Goal: Task Accomplishment & Management: Complete application form

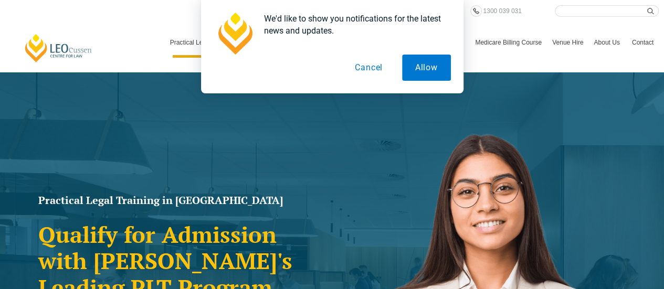
click at [366, 70] on button "Cancel" at bounding box center [369, 68] width 54 height 26
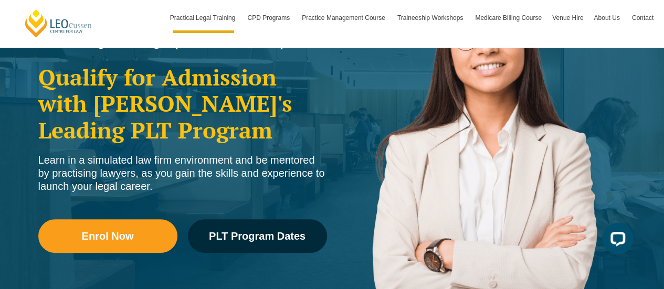
scroll to position [168, 0]
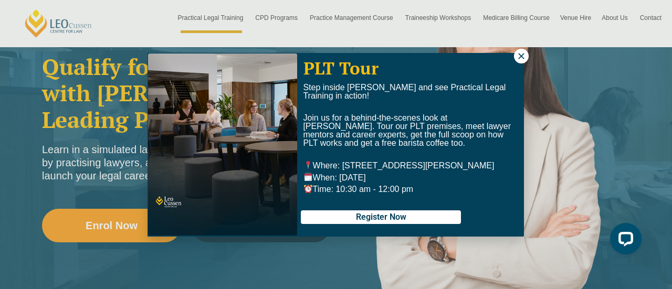
click at [524, 56] on icon at bounding box center [521, 55] width 9 height 9
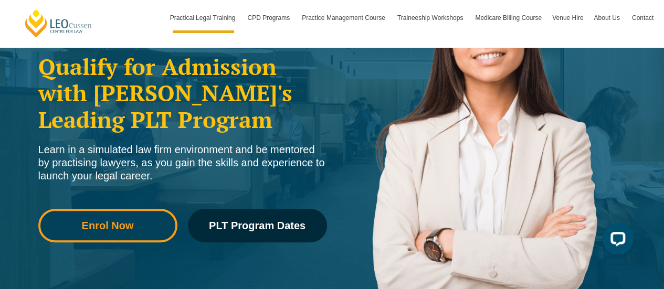
click at [115, 228] on span "Enrol Now" at bounding box center [108, 225] width 52 height 10
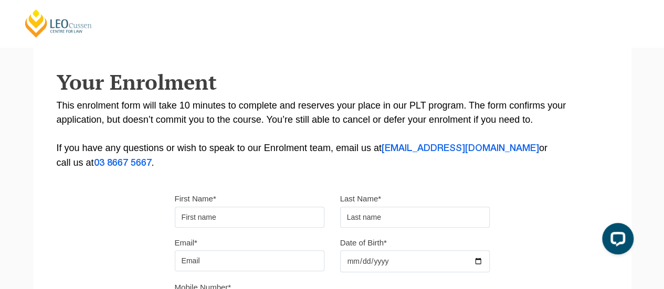
scroll to position [189, 0]
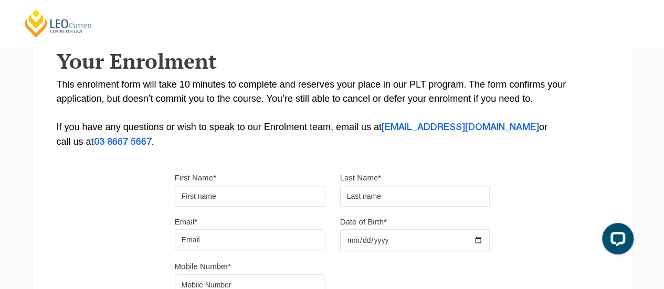
click at [292, 193] on input "First Name*" at bounding box center [250, 196] width 150 height 21
type input "Manju"
click at [366, 197] on input "text" at bounding box center [415, 196] width 150 height 21
type input "Babu"
click at [305, 238] on input "Email*" at bounding box center [250, 239] width 150 height 21
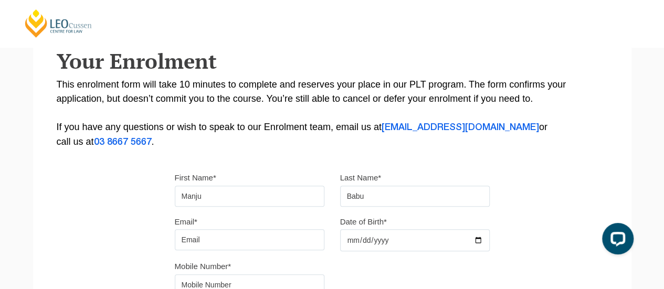
type input "[EMAIL_ADDRESS][DOMAIN_NAME]"
click at [449, 242] on input "Date of Birth*" at bounding box center [415, 240] width 150 height 22
type input "[DATE]"
click at [524, 259] on div "Please note that your information is saved on our server as you enter it. Congr…" at bounding box center [332, 133] width 598 height 468
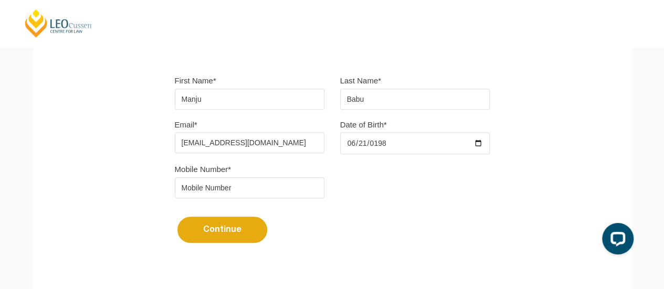
scroll to position [294, 0]
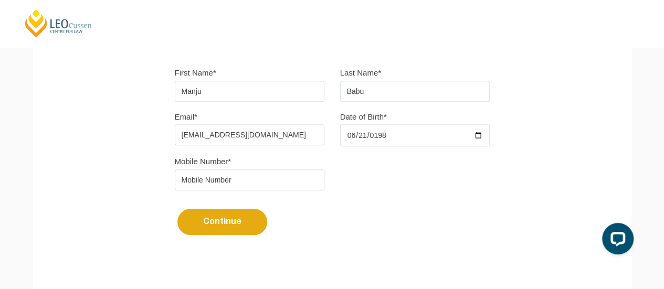
click at [255, 179] on input "tel" at bounding box center [250, 180] width 150 height 21
type input "09994408440"
click at [209, 234] on button "Continue" at bounding box center [222, 222] width 90 height 26
select select
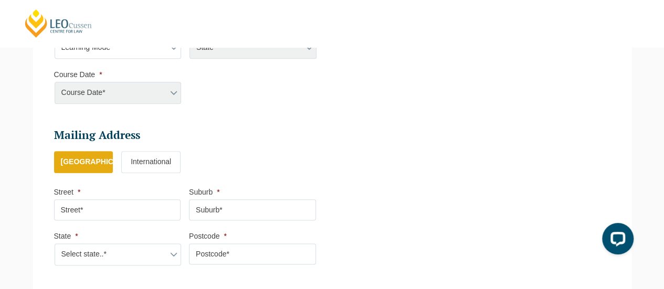
scroll to position [558, 0]
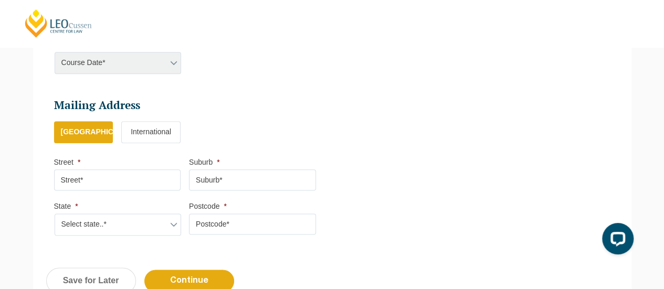
click at [144, 137] on label "International" at bounding box center [150, 132] width 59 height 22
click at [0, 0] on input "International" at bounding box center [0, 0] width 0 height 0
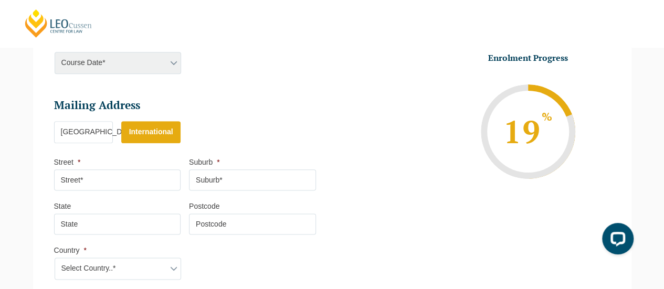
click at [161, 177] on input "Street *" at bounding box center [117, 180] width 127 height 21
type input "[STREET_ADDRESS],"
type input "Tiruchirapalli"
type input "[GEOGRAPHIC_DATA]"
type input "620 008"
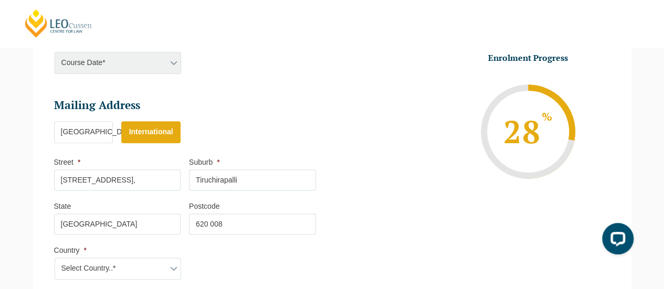
click at [174, 265] on select "Select Country..* [GEOGRAPHIC_DATA] [GEOGRAPHIC_DATA] [GEOGRAPHIC_DATA] [GEOGRA…" at bounding box center [118, 269] width 127 height 22
select select "[GEOGRAPHIC_DATA]"
click at [55, 258] on select "Select Country..* [GEOGRAPHIC_DATA] [GEOGRAPHIC_DATA] [GEOGRAPHIC_DATA] [GEOGRA…" at bounding box center [118, 269] width 127 height 22
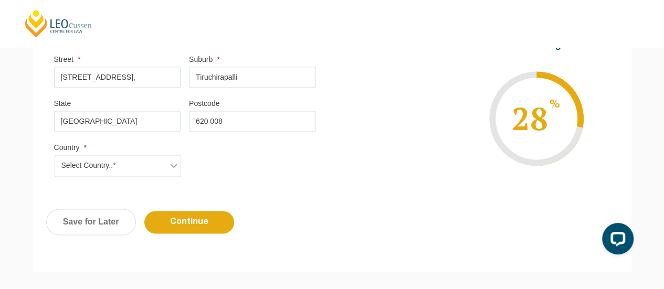
scroll to position [663, 0]
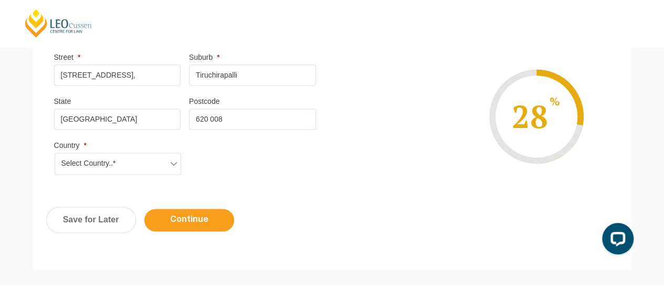
click at [183, 222] on input "Continue" at bounding box center [189, 220] width 90 height 23
select select
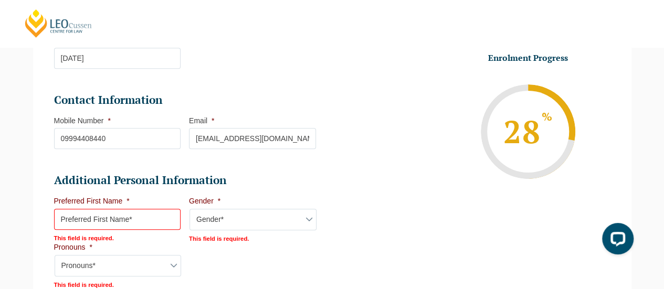
scroll to position [285, 0]
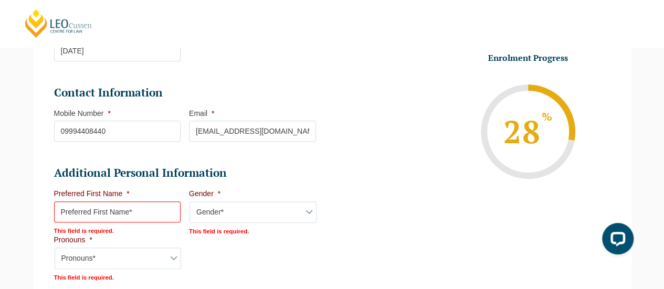
click at [149, 213] on input "Preferred First Name *" at bounding box center [117, 212] width 127 height 21
type input "Manju"
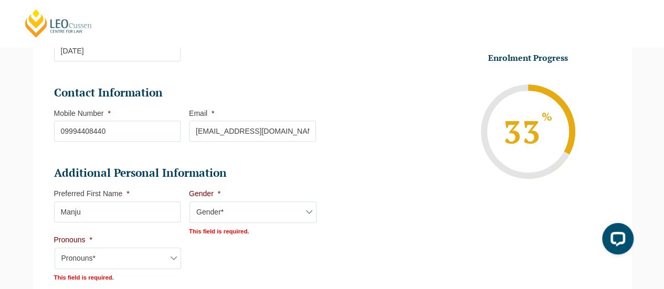
click at [313, 214] on select "Gender* [DEMOGRAPHIC_DATA] [DEMOGRAPHIC_DATA] [DEMOGRAPHIC_DATA] [DEMOGRAPHIC_D…" at bounding box center [253, 213] width 127 height 22
select select "[DEMOGRAPHIC_DATA]"
click at [190, 202] on select "Gender* [DEMOGRAPHIC_DATA] [DEMOGRAPHIC_DATA] [DEMOGRAPHIC_DATA] [DEMOGRAPHIC_D…" at bounding box center [253, 213] width 127 height 22
click at [174, 255] on select "Pronouns* She/Her/Hers He/Him/His They/Them/Theirs Other Prefer not to disclose" at bounding box center [118, 258] width 127 height 22
select select "She/Her/Hers"
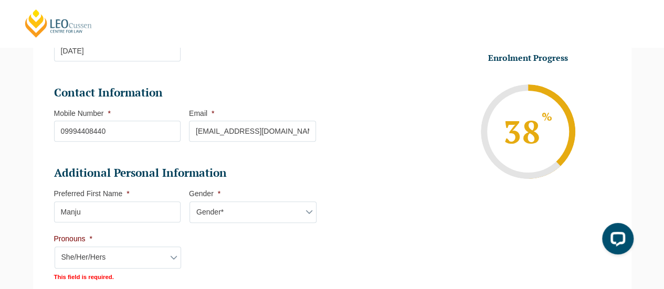
click at [55, 247] on select "Pronouns* She/Her/Hers He/Him/His They/Them/Theirs Other Prefer not to disclose" at bounding box center [118, 258] width 127 height 22
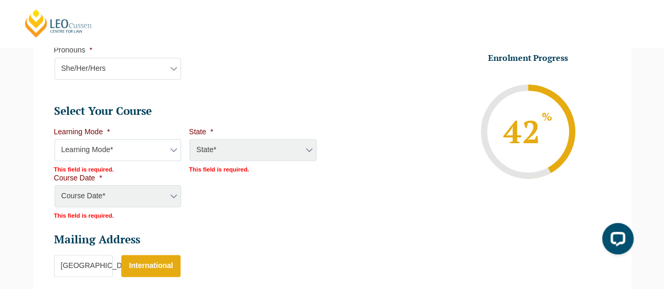
scroll to position [495, 0]
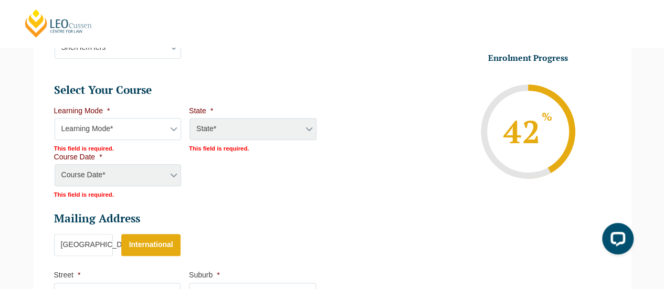
click at [171, 127] on select "Learning Mode* Online Full Time Learning Online Part Time Learning Blended Full…" at bounding box center [118, 129] width 127 height 22
select select "Online Full Time Learning"
click at [55, 118] on select "Learning Mode* Online Full Time Learning Online Part Time Learning Blended Full…" at bounding box center [118, 129] width 127 height 22
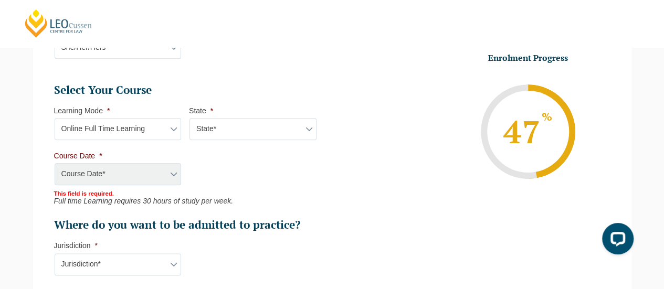
click at [306, 128] on select "State* National ([GEOGRAPHIC_DATA]/[GEOGRAPHIC_DATA], [GEOGRAPHIC_DATA], [GEOGR…" at bounding box center [253, 129] width 127 height 22
select select "National ([GEOGRAPHIC_DATA]/[GEOGRAPHIC_DATA], [GEOGRAPHIC_DATA], [GEOGRAPHIC_D…"
click at [190, 118] on select "State* National ([GEOGRAPHIC_DATA]/[GEOGRAPHIC_DATA], [GEOGRAPHIC_DATA], [GEOGR…" at bounding box center [253, 129] width 127 height 22
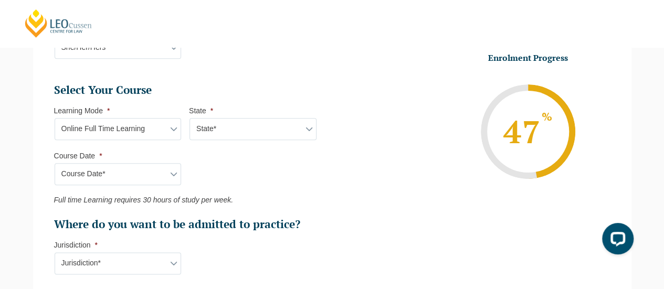
click at [175, 172] on select "Course Date* [DATE] ([DATE] to [DATE]) [DATE] ([DATE] to [DATE]) [DATE] ([DATE]…" at bounding box center [118, 174] width 127 height 22
select select "[DATE] ([DATE] to [DATE])"
click at [55, 163] on select "Course Date* [DATE] ([DATE] to [DATE]) [DATE] ([DATE] to [DATE]) [DATE] ([DATE]…" at bounding box center [118, 174] width 127 height 22
type input "Intake [DATE] FT"
type input "Practical Legal Training (NAT)"
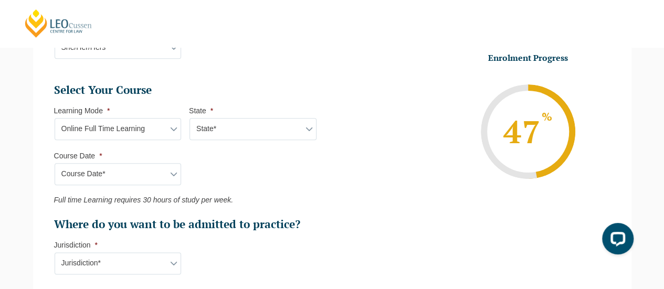
select select "NAT PLT (DEC) 2025 Full Time Online"
click at [381, 209] on li "Enrolment Progress 52 % Form Progress Download Course Guide [EMAIL_ADDRESS][DOM…" at bounding box center [467, 131] width 270 height 158
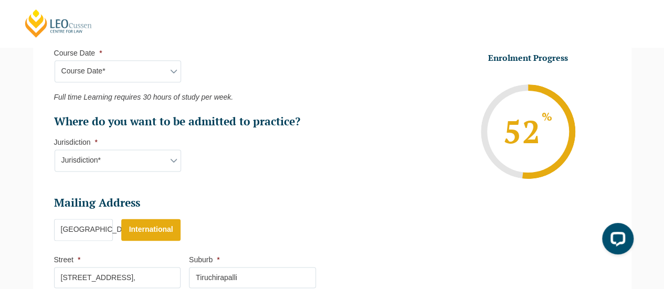
scroll to position [600, 0]
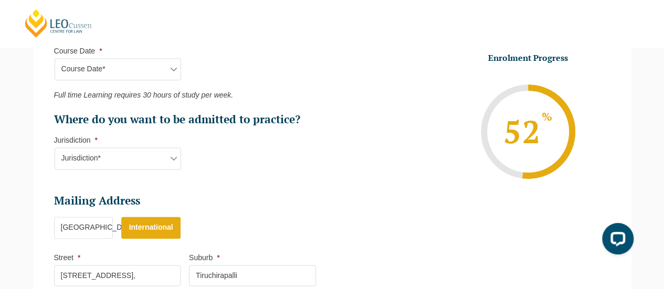
click at [174, 155] on select "Jurisdiction* VIC [GEOGRAPHIC_DATA]/[GEOGRAPHIC_DATA] SA [GEOGRAPHIC_DATA] [GEO…" at bounding box center [118, 159] width 127 height 22
select select "VIC"
click at [55, 148] on select "Jurisdiction* VIC [GEOGRAPHIC_DATA]/[GEOGRAPHIC_DATA] SA [GEOGRAPHIC_DATA] [GEO…" at bounding box center [118, 159] width 127 height 22
click at [302, 202] on h2 "Mailing Address" at bounding box center [185, 201] width 262 height 15
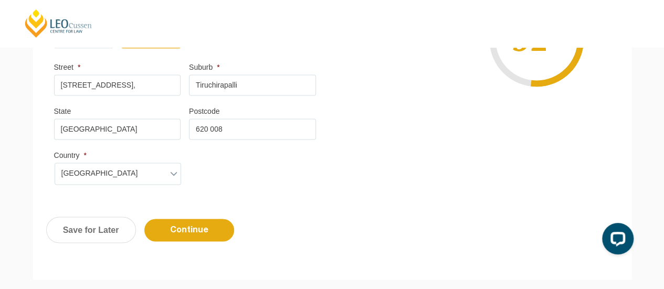
scroll to position [831, 0]
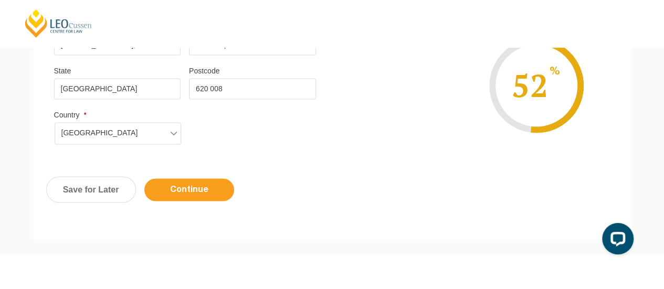
click at [215, 185] on input "Continue" at bounding box center [189, 189] width 90 height 23
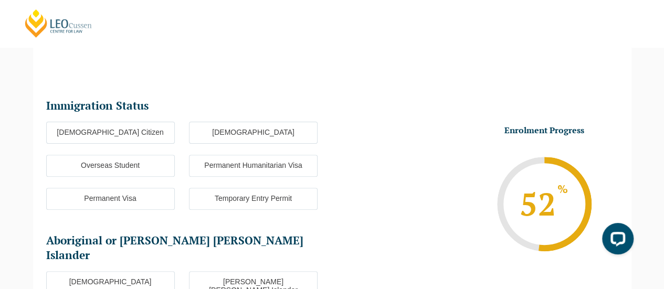
scroll to position [90, 0]
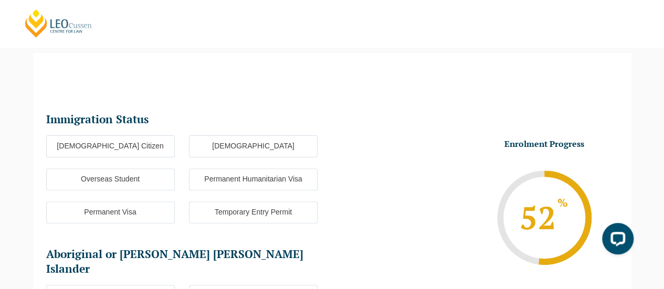
click at [157, 173] on label "Overseas Student" at bounding box center [110, 180] width 129 height 22
click at [0, 0] on input "Overseas Student" at bounding box center [0, 0] width 0 height 0
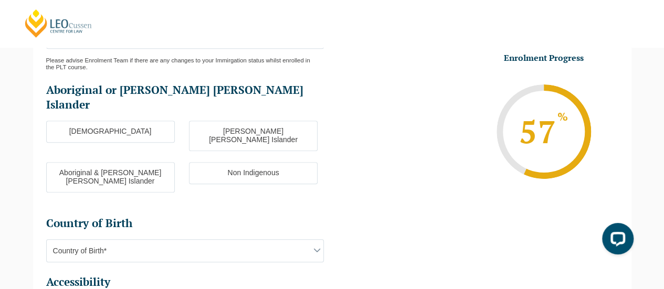
scroll to position [321, 0]
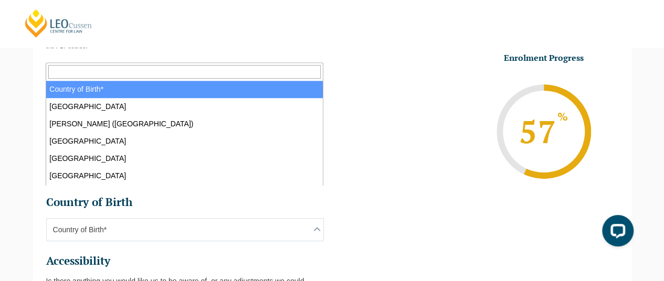
click at [322, 223] on span at bounding box center [317, 229] width 13 height 13
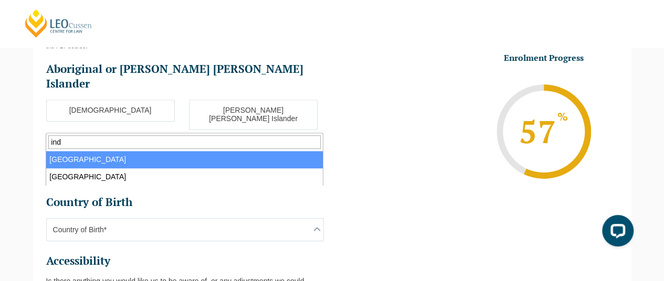
type input "ind"
select select "India 7103"
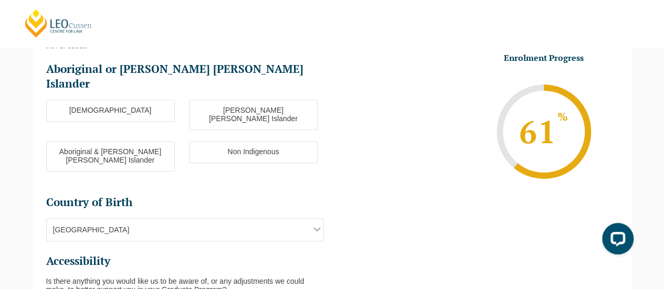
click at [386, 193] on li "Enrolment Progress 61 % Form Progress Download Course Guide [EMAIL_ADDRESS][DOM…" at bounding box center [475, 131] width 286 height 158
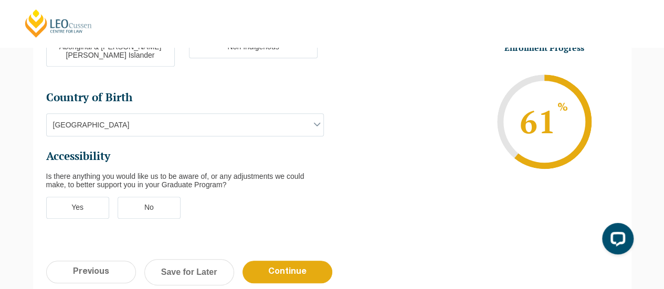
scroll to position [447, 0]
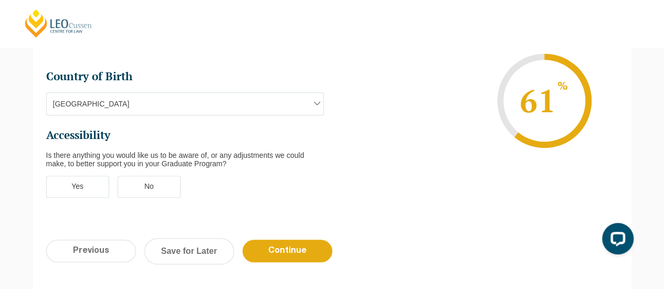
click at [161, 176] on label "No" at bounding box center [149, 187] width 63 height 22
click at [0, 0] on input "No" at bounding box center [0, 0] width 0 height 0
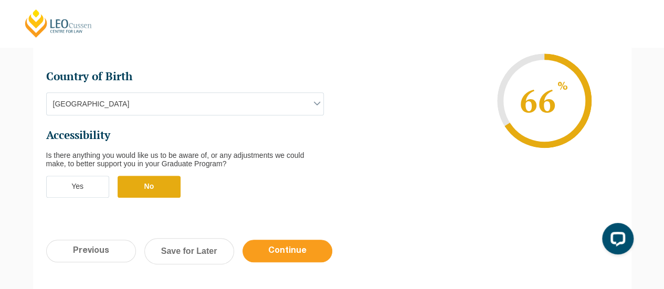
click at [286, 240] on input "Continue" at bounding box center [288, 251] width 90 height 23
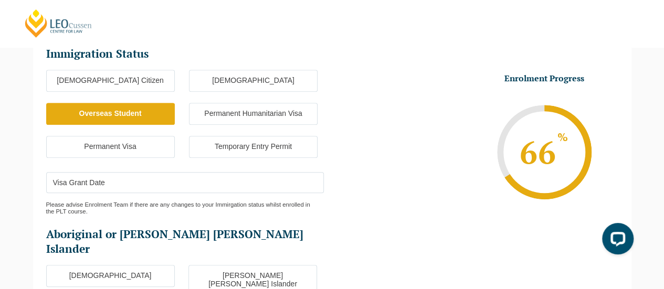
scroll to position [96, 0]
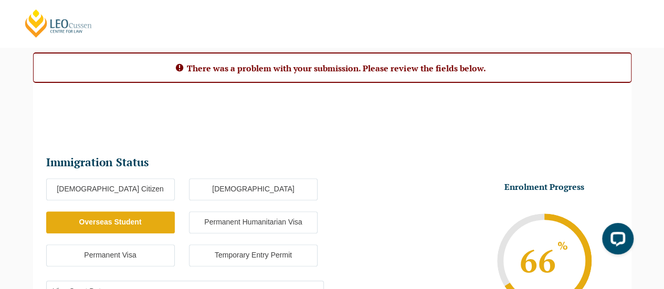
click at [436, 195] on li "Enrolment Progress 66 % Form Progress Download Course Guide [EMAIL_ADDRESS][DOM…" at bounding box center [475, 261] width 286 height 158
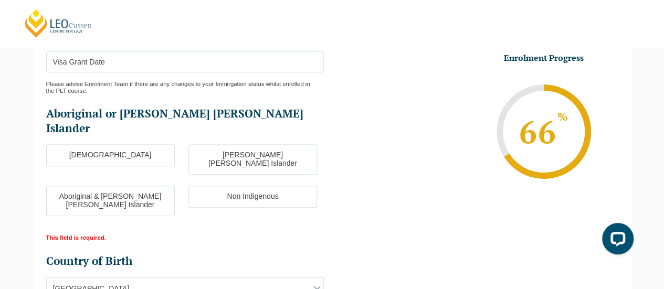
scroll to position [327, 0]
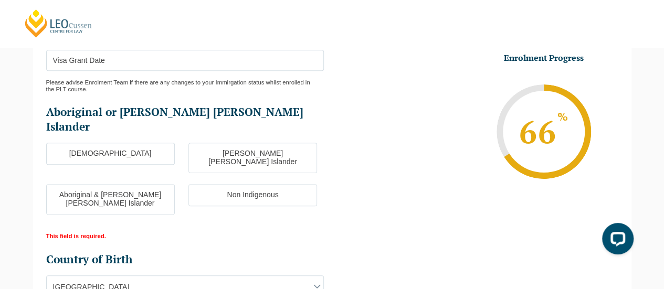
click at [280, 184] on label "Non Indigenous" at bounding box center [252, 195] width 129 height 22
click at [0, 0] on input "Non Indigenous" at bounding box center [0, 0] width 0 height 0
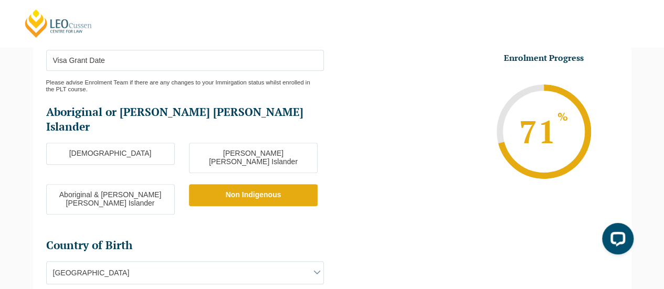
click at [388, 186] on li "Enrolment Progress 71 % Form Progress Download Course Guide [EMAIL_ADDRESS][DOM…" at bounding box center [475, 131] width 286 height 158
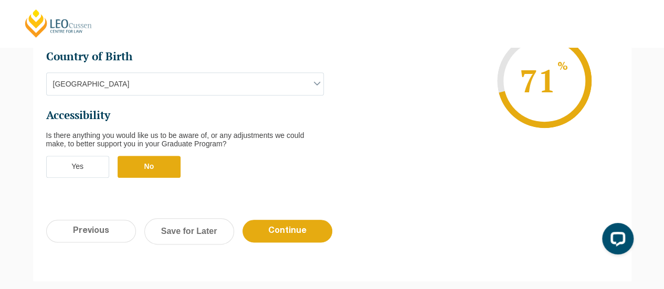
scroll to position [516, 0]
click at [288, 220] on input "Continue" at bounding box center [288, 231] width 90 height 23
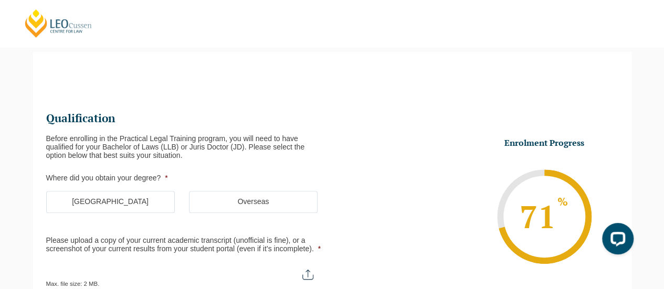
scroll to position [91, 0]
click at [250, 206] on label "Overseas" at bounding box center [253, 203] width 129 height 22
click at [0, 0] on input "Overseas" at bounding box center [0, 0] width 0 height 0
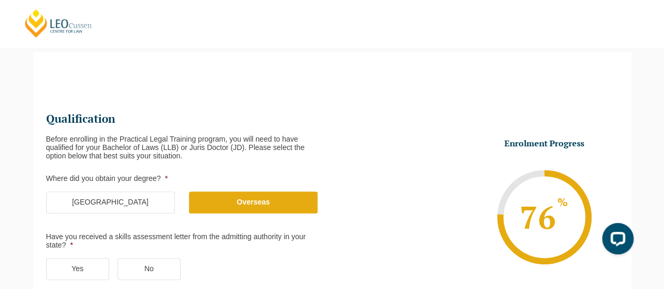
click at [391, 237] on li "Enrolment Progress 76 % Form Progress Download Course Guide [EMAIL_ADDRESS][DOM…" at bounding box center [475, 217] width 286 height 158
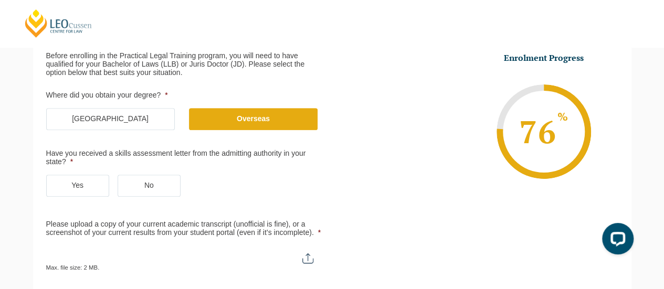
scroll to position [175, 0]
click at [91, 191] on label "Yes" at bounding box center [77, 185] width 63 height 22
click at [0, 0] on input "Yes" at bounding box center [0, 0] width 0 height 0
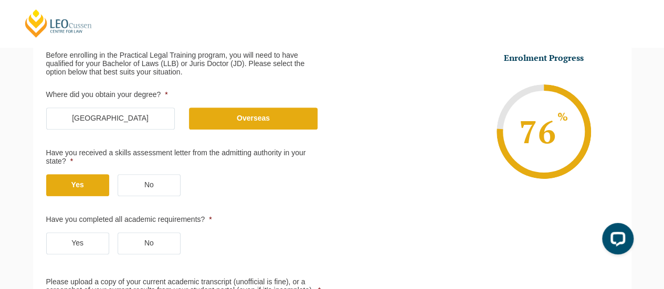
click at [357, 218] on ul "Qualification Before enrolling in the Practical Legal Training program, you wil…" at bounding box center [332, 184] width 572 height 316
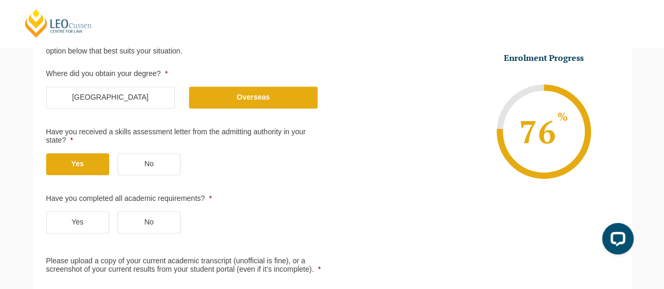
scroll to position [217, 0]
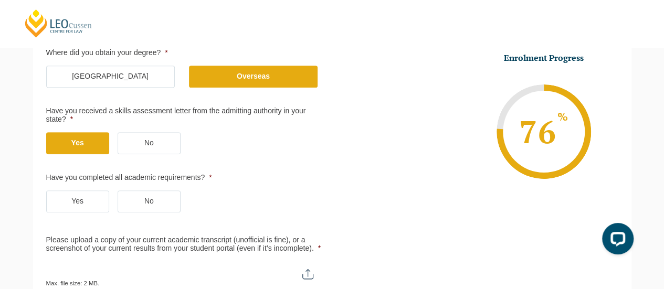
click at [83, 198] on label "Yes" at bounding box center [77, 202] width 63 height 22
click at [0, 0] on input "Yes" at bounding box center [0, 0] width 0 height 0
click at [390, 199] on li "Enrolment Progress 76 % Form Progress Download Course Guide [EMAIL_ADDRESS][DOM…" at bounding box center [475, 131] width 286 height 158
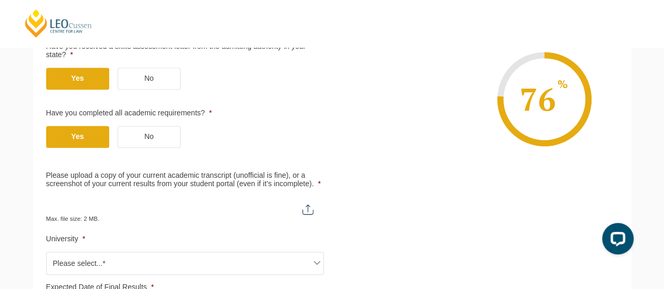
scroll to position [301, 0]
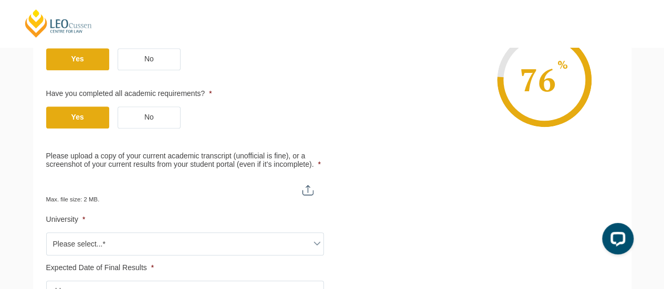
click at [307, 192] on input "Please upload a copy of your current academic transcript (unofficial is fine), …" at bounding box center [185, 186] width 278 height 18
type input "C:\fakepath\UNE Result.png"
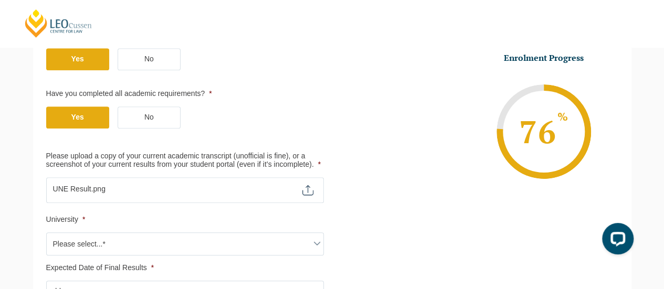
click at [366, 186] on li "Enrolment Progress 76 % Form Progress Download Course Guide [EMAIL_ADDRESS][DOM…" at bounding box center [475, 131] width 286 height 158
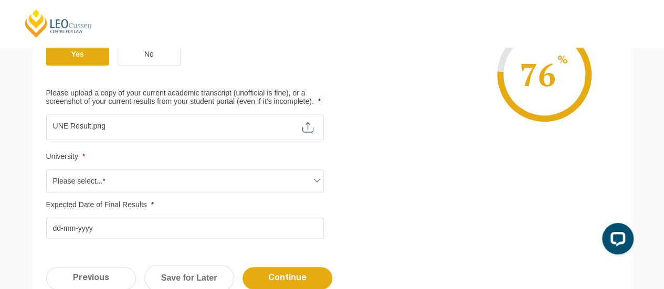
scroll to position [385, 0]
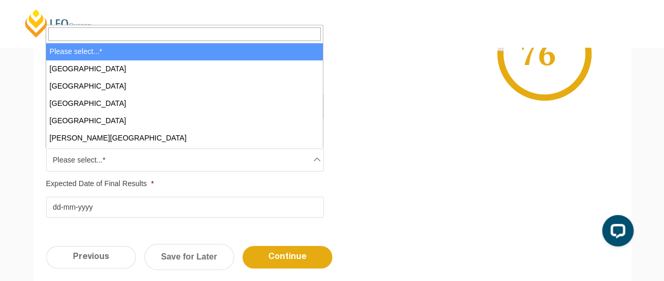
click at [316, 159] on span at bounding box center [317, 159] width 13 height 13
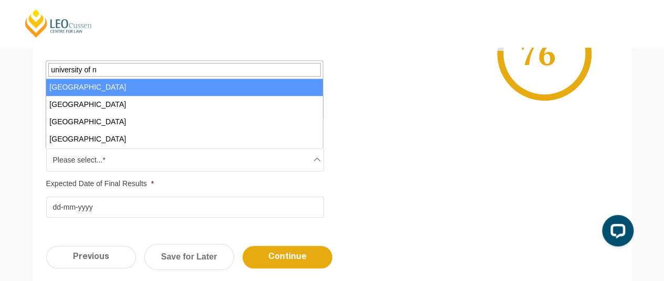
type input "university of n"
select select "[GEOGRAPHIC_DATA]"
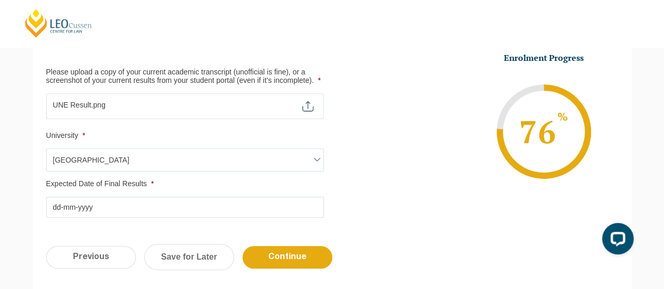
click at [233, 206] on input "Expected Date of Final Results *" at bounding box center [185, 207] width 278 height 21
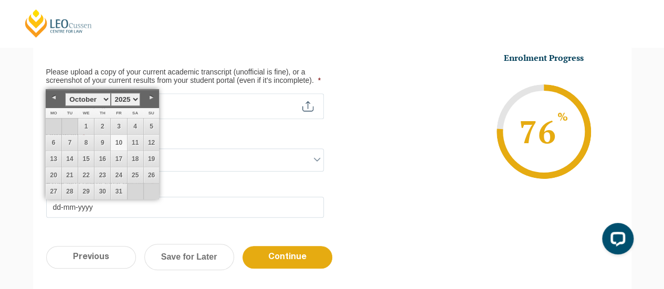
click at [120, 145] on link "10" at bounding box center [119, 143] width 16 height 16
type input "[DATE]"
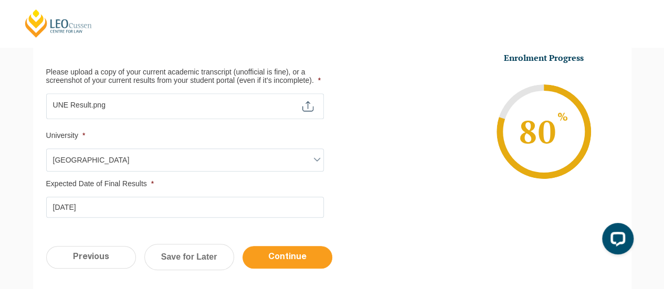
click at [313, 260] on input "Continue" at bounding box center [288, 257] width 90 height 23
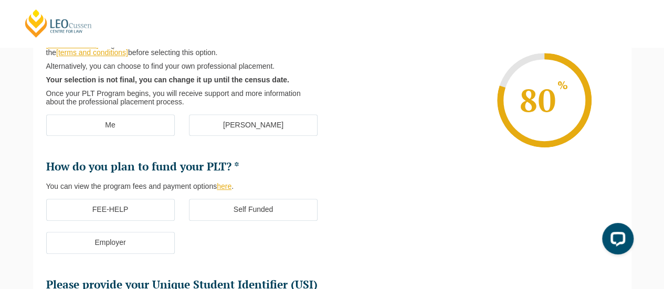
scroll to position [90, 0]
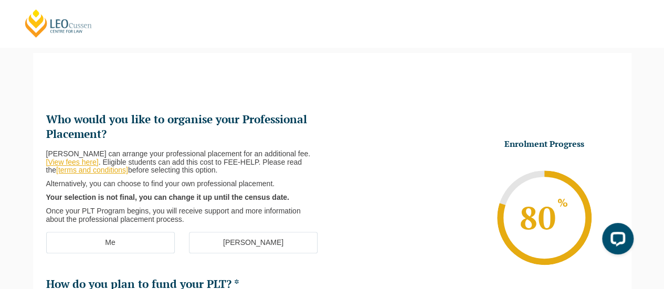
click at [416, 211] on li "Enrolment Progress 80 % Form Progress Download Course Guide [EMAIL_ADDRESS][DOM…" at bounding box center [475, 218] width 286 height 158
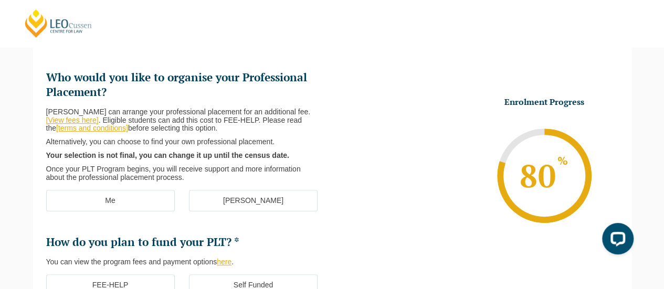
scroll to position [132, 0]
click at [270, 206] on label "[PERSON_NAME]" at bounding box center [253, 201] width 129 height 22
click at [0, 0] on input "[PERSON_NAME]" at bounding box center [0, 0] width 0 height 0
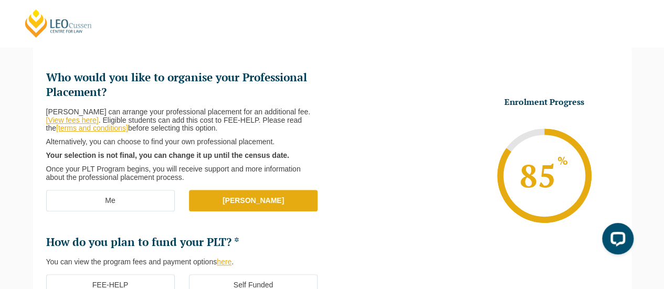
click at [426, 213] on li "Enrolment Progress 85 % Form Progress Download Course Guide [EMAIL_ADDRESS][DOM…" at bounding box center [475, 176] width 286 height 158
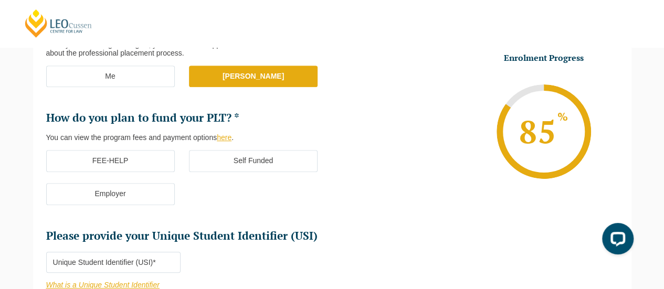
scroll to position [258, 0]
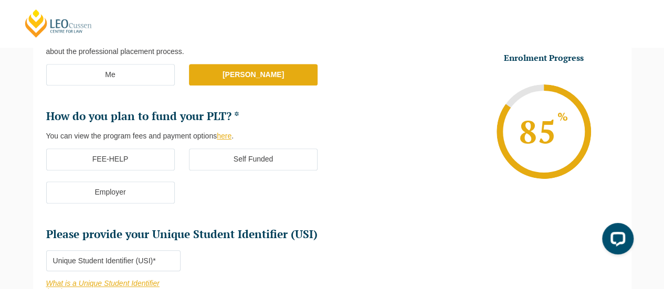
click at [285, 166] on label "Self Funded" at bounding box center [253, 160] width 129 height 22
click at [0, 0] on input "Self Funded" at bounding box center [0, 0] width 0 height 0
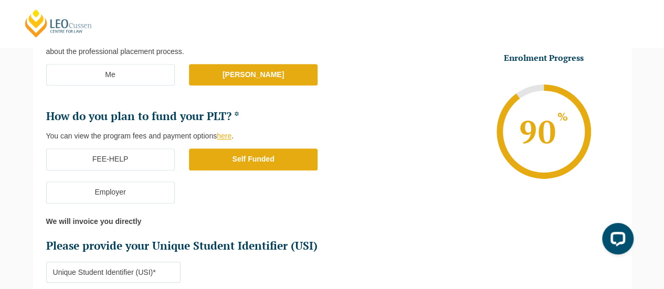
click at [448, 227] on ul "Who would you like to organise your Professional Placement? [PERSON_NAME] can a…" at bounding box center [332, 149] width 572 height 413
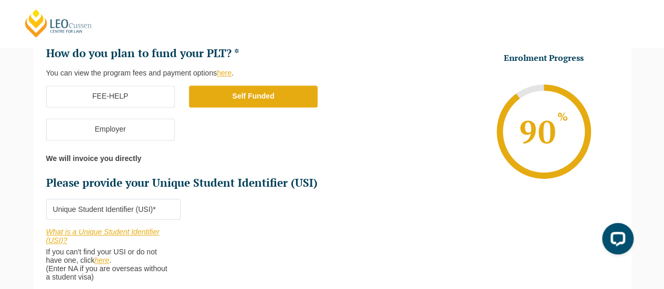
scroll to position [342, 0]
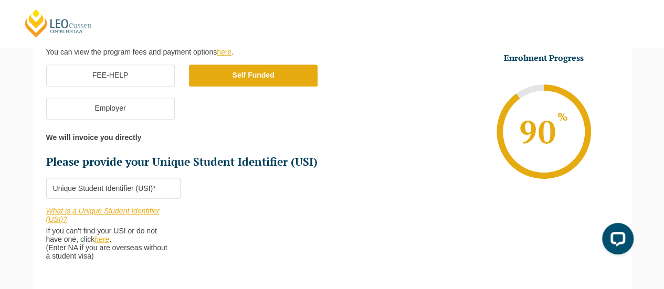
click at [109, 239] on link "here" at bounding box center [101, 239] width 15 height 8
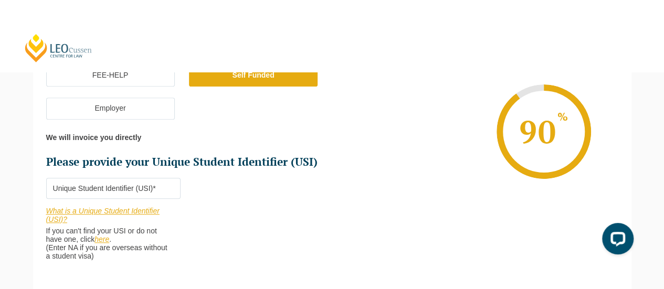
click at [157, 188] on input "Please provide your Unique Student Identifier (USI) *" at bounding box center [113, 188] width 135 height 21
type input "NA"
click at [355, 218] on ul "Who would you like to organise your Professional Placement? [PERSON_NAME] can a…" at bounding box center [332, 65] width 572 height 413
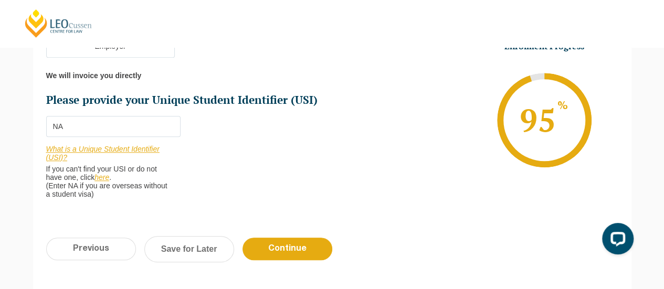
scroll to position [405, 0]
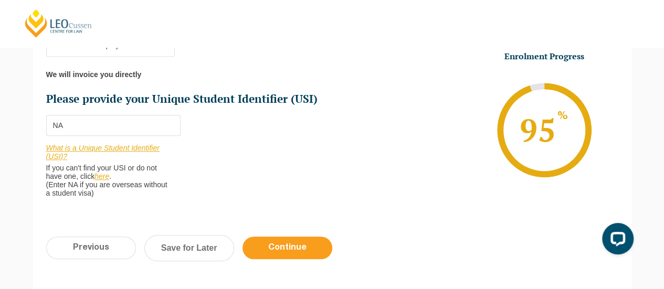
click at [301, 249] on input "Continue" at bounding box center [288, 248] width 90 height 23
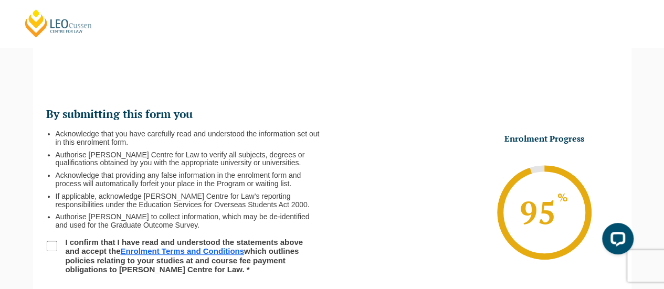
scroll to position [91, 0]
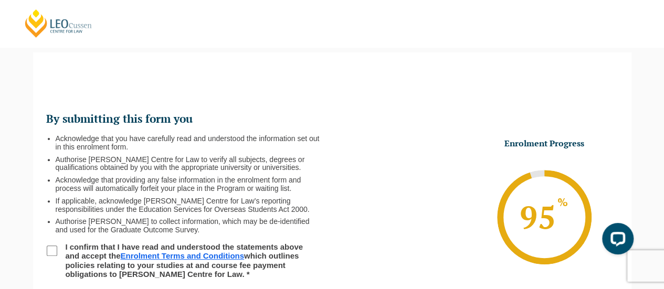
click at [405, 217] on li "Enrolment Progress 95 % Form Progress Download Course Guide [EMAIL_ADDRESS][DOM…" at bounding box center [475, 217] width 286 height 158
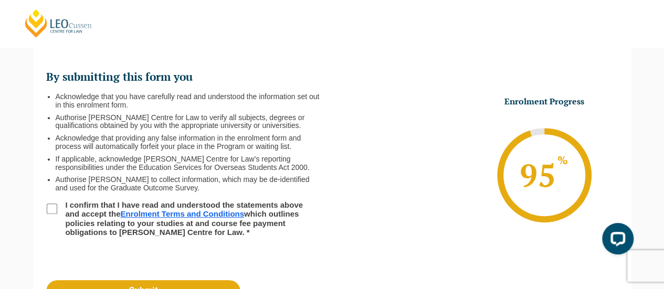
scroll to position [154, 0]
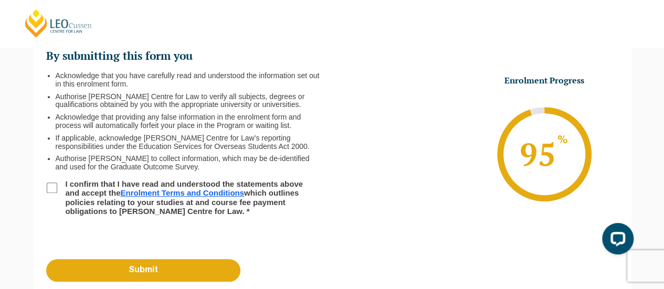
click at [55, 191] on input "I confirm that I have read and understood the statements above and accept the E…" at bounding box center [52, 188] width 10 height 10
checkbox input "true"
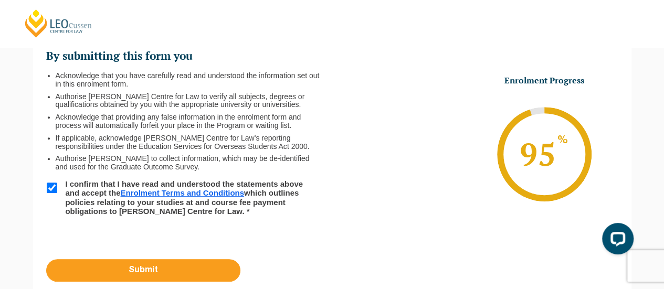
click at [172, 268] on input "Submit" at bounding box center [143, 270] width 194 height 23
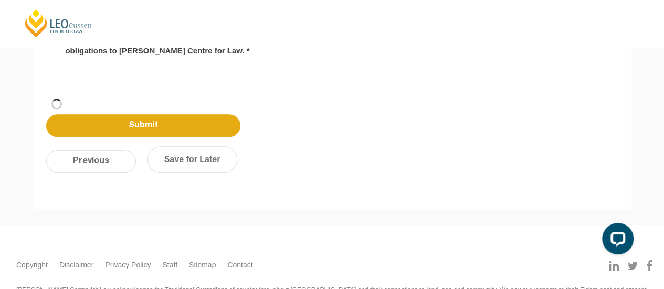
scroll to position [203, 0]
